Goal: Browse casually: Explore the website without a specific task or goal

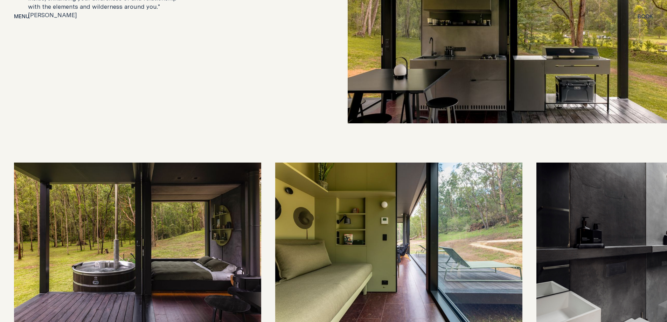
scroll to position [1577, 0]
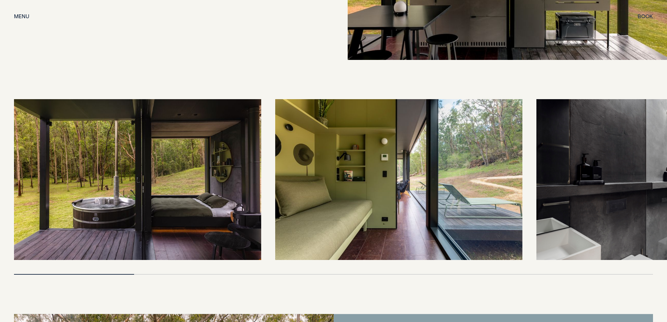
click at [142, 192] on img at bounding box center [137, 179] width 247 height 161
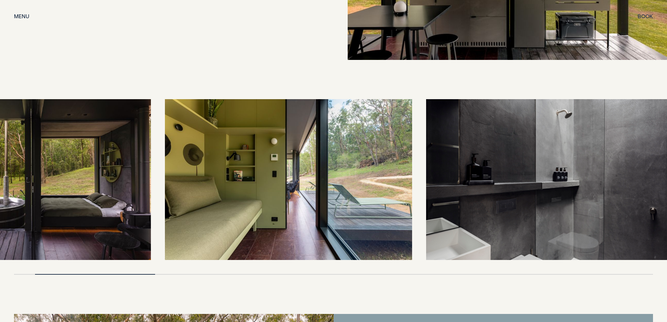
drag, startPoint x: 381, startPoint y: 187, endPoint x: 266, endPoint y: 183, distance: 115.3
click at [266, 183] on img at bounding box center [288, 179] width 247 height 161
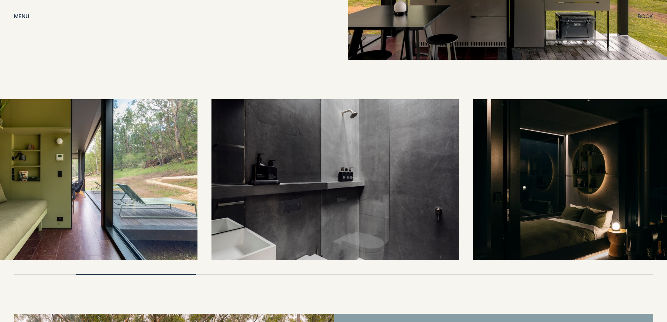
drag, startPoint x: 357, startPoint y: 182, endPoint x: 234, endPoint y: 191, distance: 124.0
click at [234, 191] on img at bounding box center [335, 179] width 247 height 161
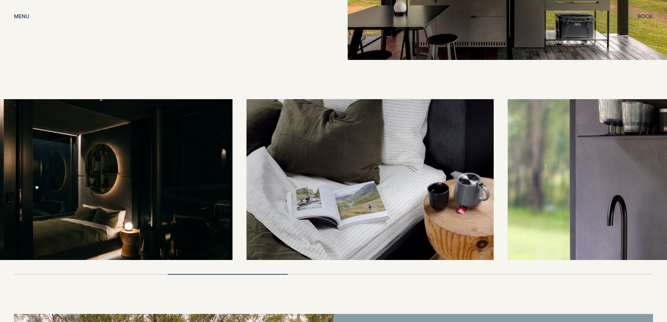
drag, startPoint x: 463, startPoint y: 185, endPoint x: 172, endPoint y: 202, distance: 292.0
click at [172, 202] on img at bounding box center [108, 179] width 247 height 161
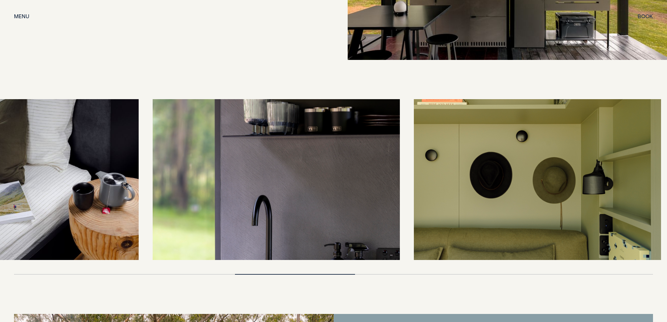
drag, startPoint x: 605, startPoint y: 177, endPoint x: 221, endPoint y: 203, distance: 384.9
click at [221, 203] on img at bounding box center [276, 179] width 247 height 161
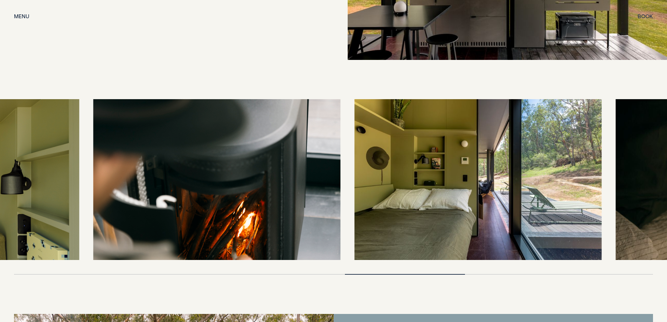
drag, startPoint x: 464, startPoint y: 200, endPoint x: 140, endPoint y: 215, distance: 323.7
click at [140, 215] on img at bounding box center [216, 179] width 247 height 161
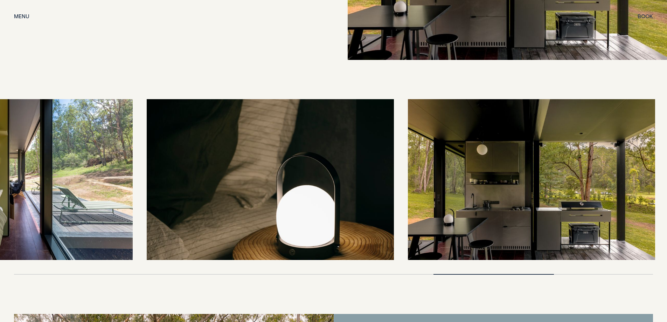
drag, startPoint x: 572, startPoint y: 185, endPoint x: 179, endPoint y: 211, distance: 393.3
click at [179, 211] on img at bounding box center [270, 179] width 247 height 161
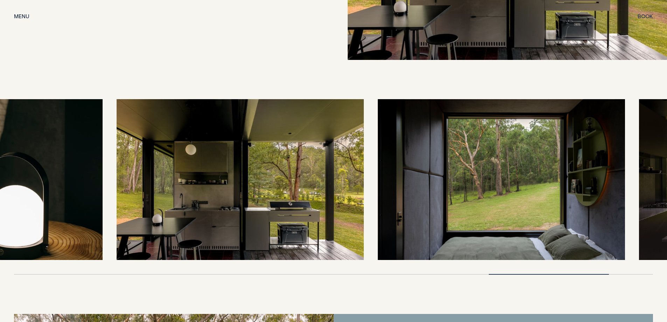
drag, startPoint x: 168, startPoint y: 208, endPoint x: 92, endPoint y: 208, distance: 75.7
click at [92, 208] on div at bounding box center [333, 179] width 639 height 161
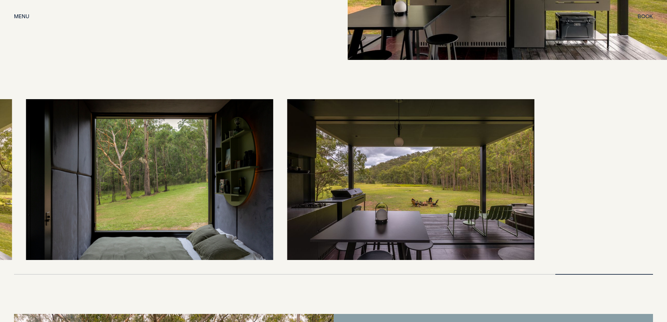
drag, startPoint x: 520, startPoint y: 166, endPoint x: 264, endPoint y: 177, distance: 256.0
click at [264, 177] on div at bounding box center [333, 179] width 639 height 161
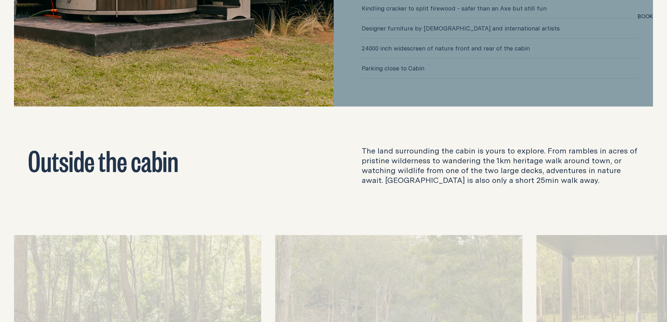
scroll to position [2312, 0]
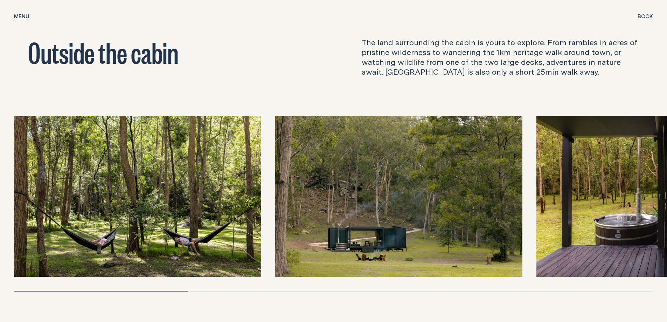
drag, startPoint x: 451, startPoint y: 213, endPoint x: 357, endPoint y: 212, distance: 93.6
click at [357, 212] on img at bounding box center [398, 196] width 247 height 161
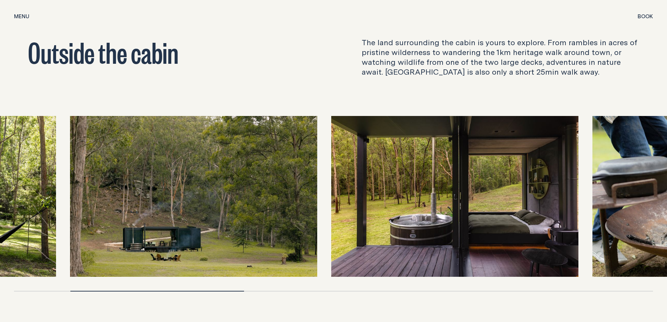
drag, startPoint x: 444, startPoint y: 214, endPoint x: 235, endPoint y: 215, distance: 208.1
click at [235, 215] on img at bounding box center [193, 196] width 247 height 161
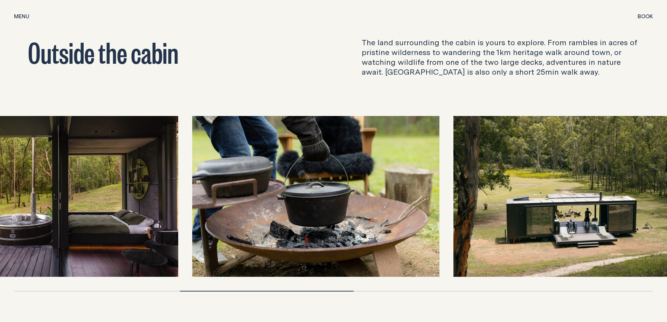
drag, startPoint x: 597, startPoint y: 227, endPoint x: 250, endPoint y: 239, distance: 346.7
click at [250, 239] on img at bounding box center [315, 196] width 247 height 161
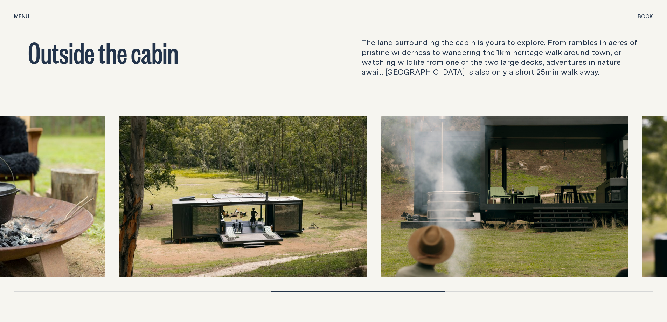
drag, startPoint x: 568, startPoint y: 224, endPoint x: 147, endPoint y: 224, distance: 421.5
click at [147, 224] on img at bounding box center [242, 196] width 247 height 161
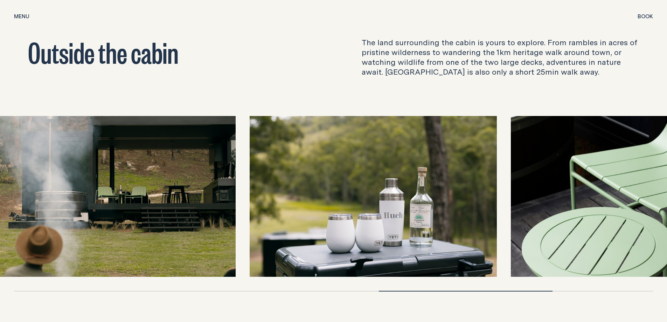
drag, startPoint x: 624, startPoint y: 213, endPoint x: 331, endPoint y: 203, distance: 292.4
click at [331, 203] on img at bounding box center [373, 196] width 247 height 161
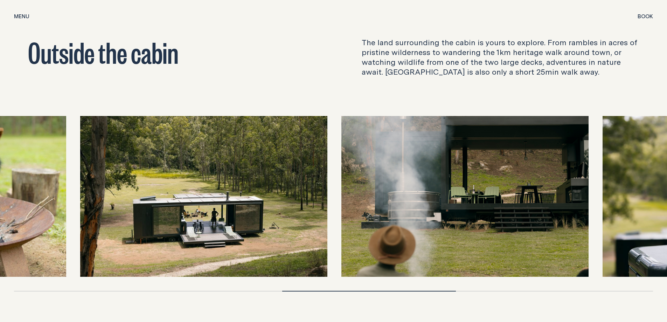
drag, startPoint x: 224, startPoint y: 187, endPoint x: 558, endPoint y: 207, distance: 334.5
click at [558, 207] on img at bounding box center [465, 196] width 247 height 161
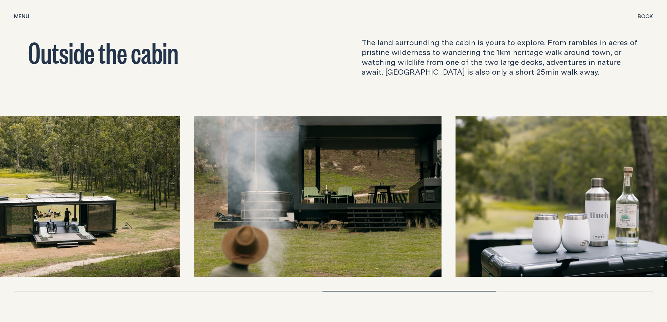
drag, startPoint x: 80, startPoint y: 211, endPoint x: 0, endPoint y: 194, distance: 81.6
click at [0, 194] on img at bounding box center [56, 196] width 247 height 161
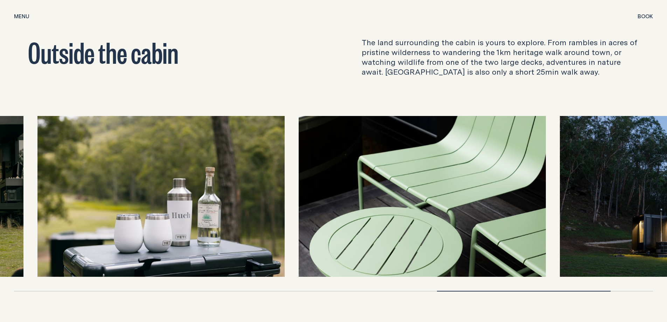
drag, startPoint x: 588, startPoint y: 206, endPoint x: 88, endPoint y: 206, distance: 499.6
click at [88, 206] on img at bounding box center [160, 196] width 247 height 161
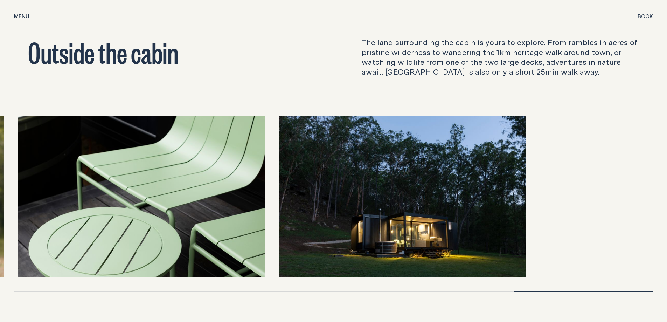
drag, startPoint x: 584, startPoint y: 195, endPoint x: 271, endPoint y: 196, distance: 313.6
click at [271, 196] on div at bounding box center [333, 196] width 639 height 161
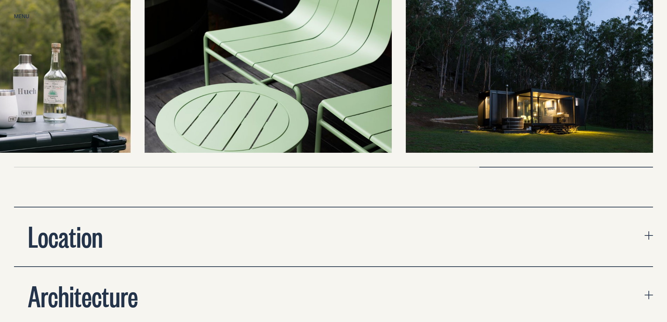
scroll to position [2558, 0]
